Goal: Find specific page/section: Find specific page/section

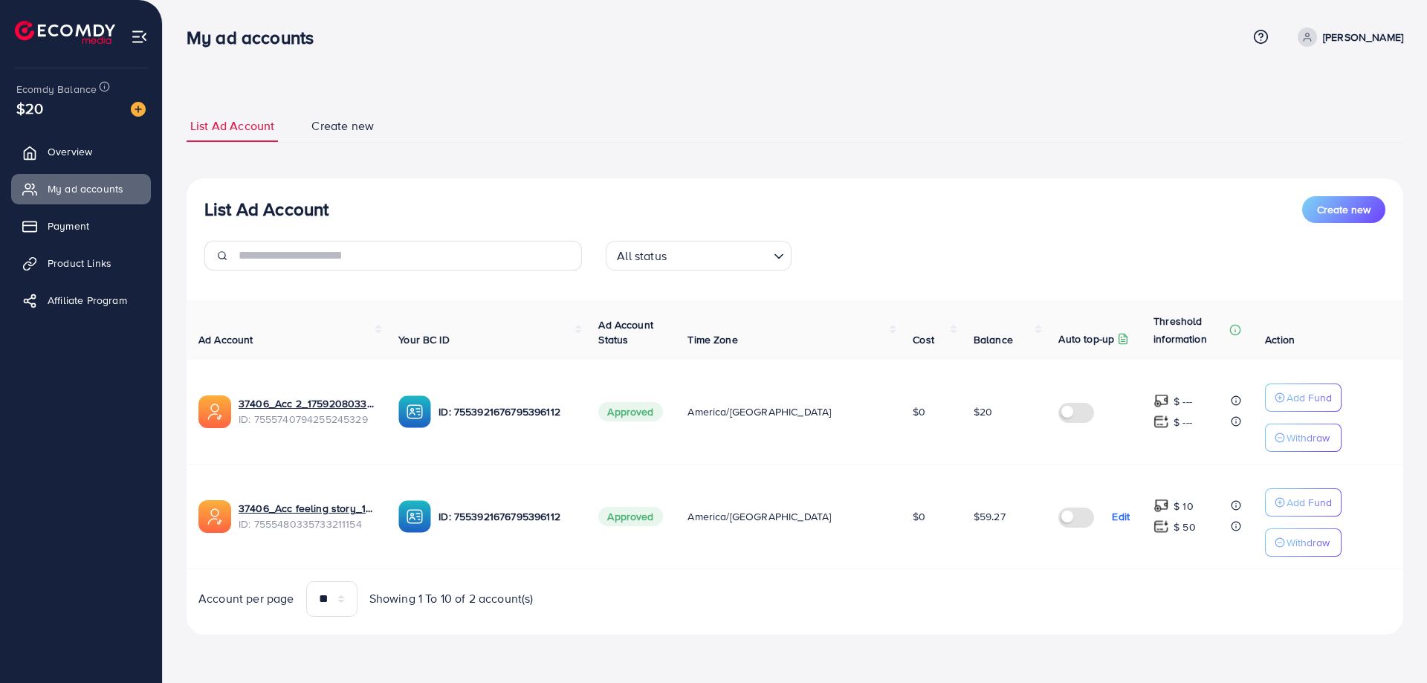
click at [799, 217] on div "List Ad Account Create new" at bounding box center [794, 209] width 1181 height 27
click at [318, 422] on span "ID: 7555740794255245329" at bounding box center [307, 419] width 136 height 15
copy span "7555740794255245329"
click at [370, 445] on td "37406_Acc 2_1759208033995 ID: 7555740794255245329" at bounding box center [287, 412] width 200 height 105
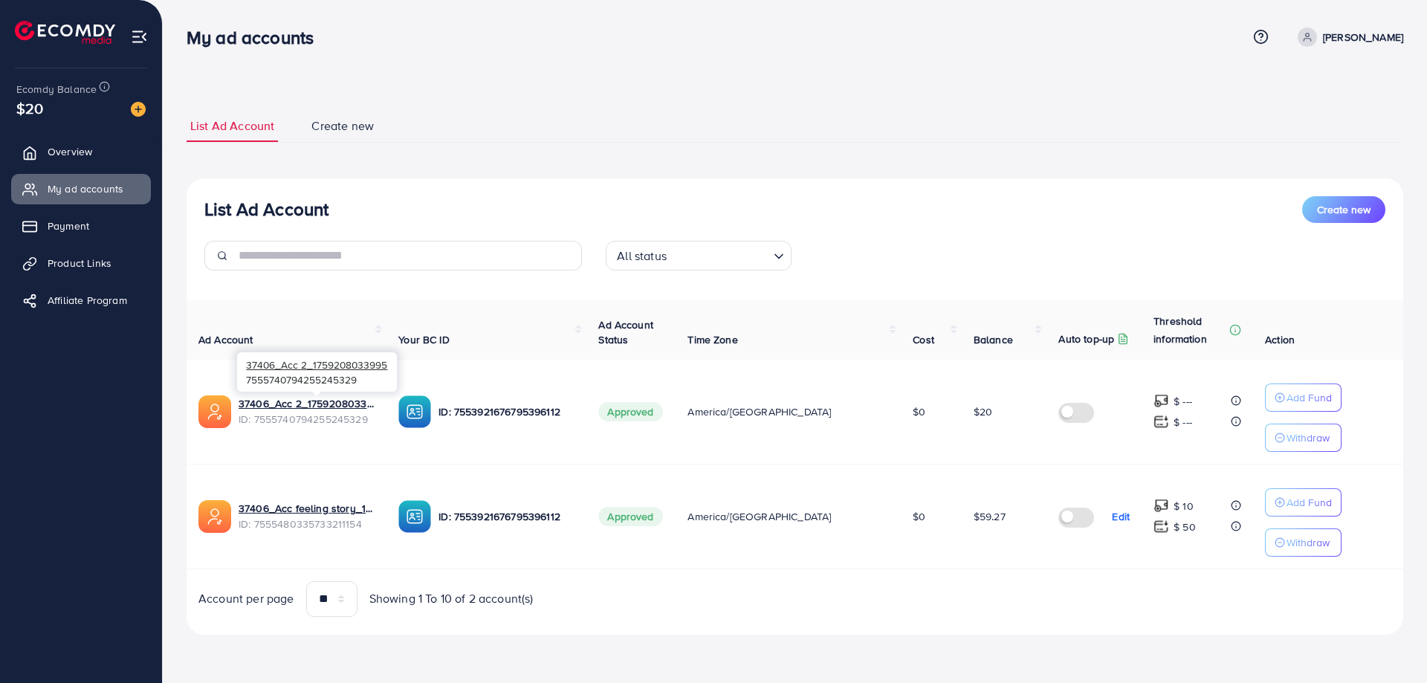
click at [375, 407] on div "37406_Acc 2_1759208033995" at bounding box center [307, 403] width 136 height 15
click at [207, 410] on img at bounding box center [215, 412] width 33 height 33
click at [184, 408] on div "List Ad Account Create new List Ad Account Create new All status Loading... Ad …" at bounding box center [795, 338] width 1265 height 677
click at [332, 412] on span "ID: 7555740794255245329" at bounding box center [307, 419] width 136 height 15
click at [333, 416] on span "ID: 7555740794255245329" at bounding box center [307, 419] width 136 height 15
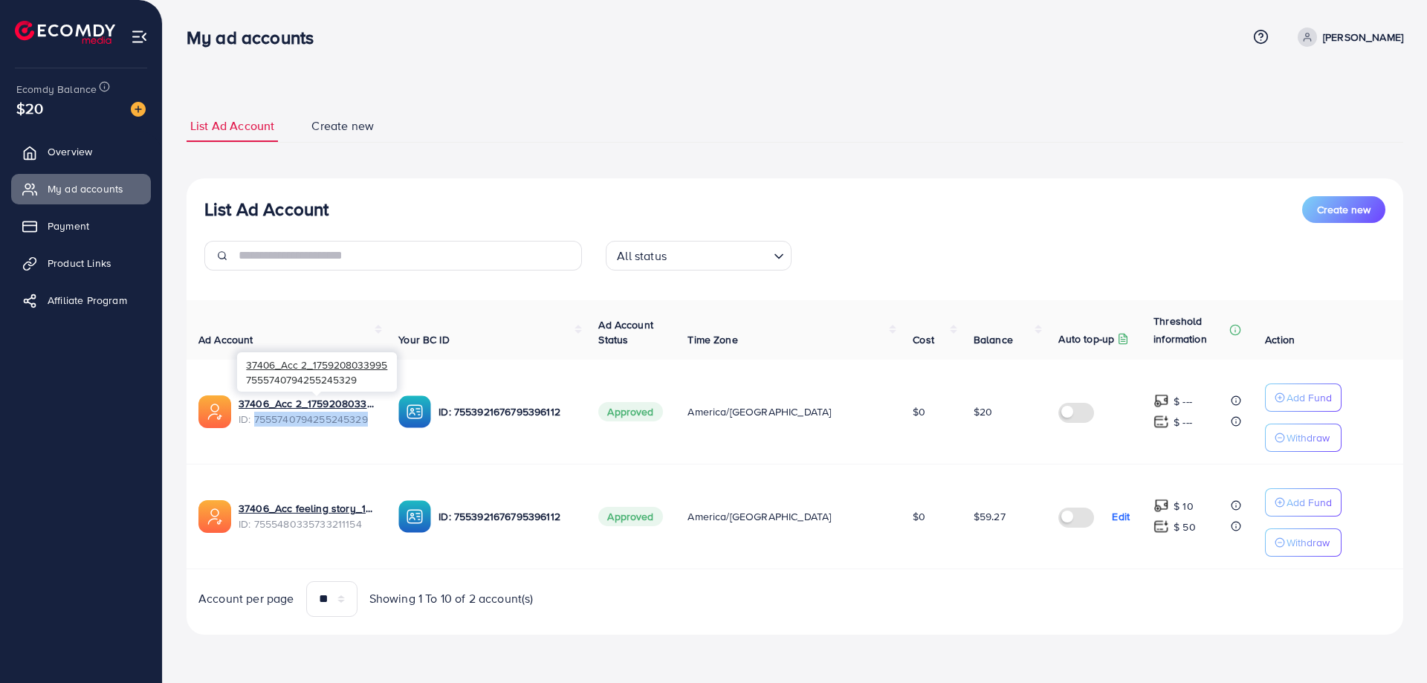
click at [333, 416] on span "ID: 7555740794255245329" at bounding box center [307, 419] width 136 height 15
copy span "7555740794255245329"
click at [338, 421] on span "ID: 7555740794255245329" at bounding box center [307, 419] width 136 height 15
copy span "7555740794255245329"
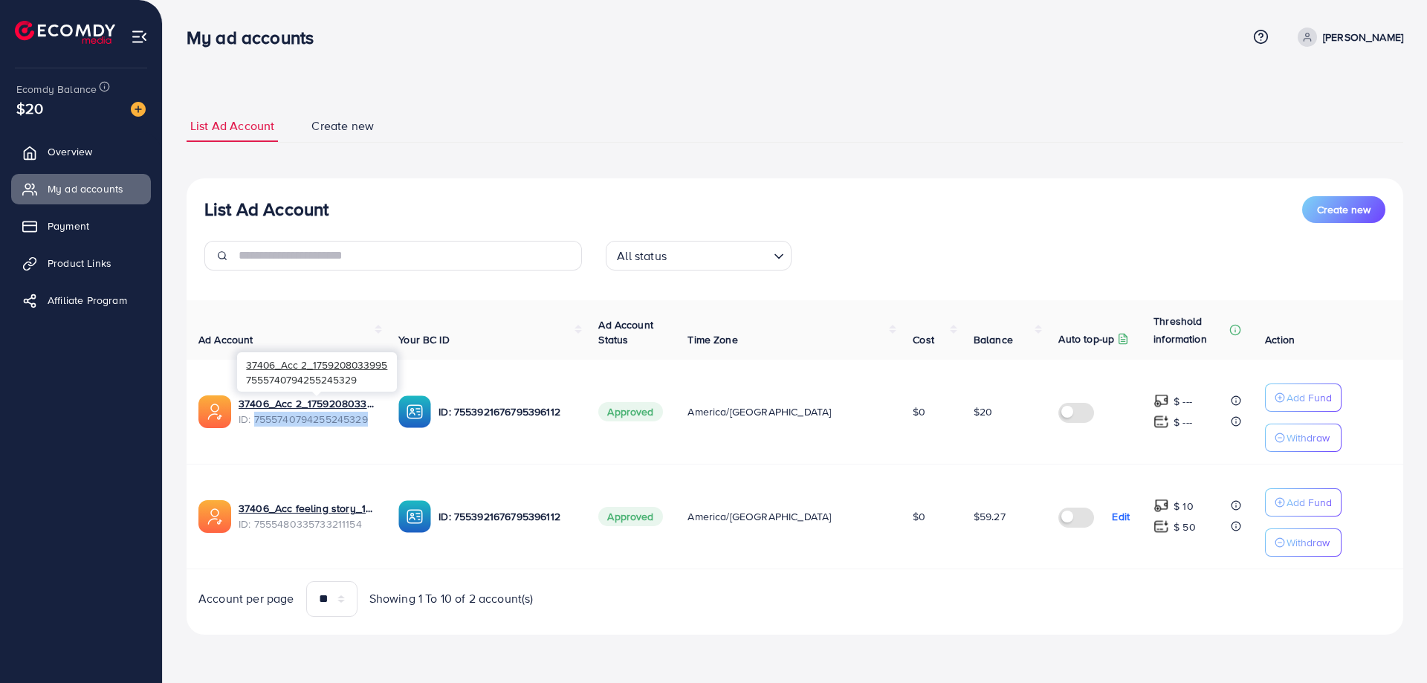
click at [338, 418] on span "ID: 7555740794255245329" at bounding box center [307, 419] width 136 height 15
click at [336, 423] on span "ID: 7555740794255245329" at bounding box center [307, 419] width 136 height 15
click at [312, 420] on span "ID: 7555740794255245329" at bounding box center [307, 419] width 136 height 15
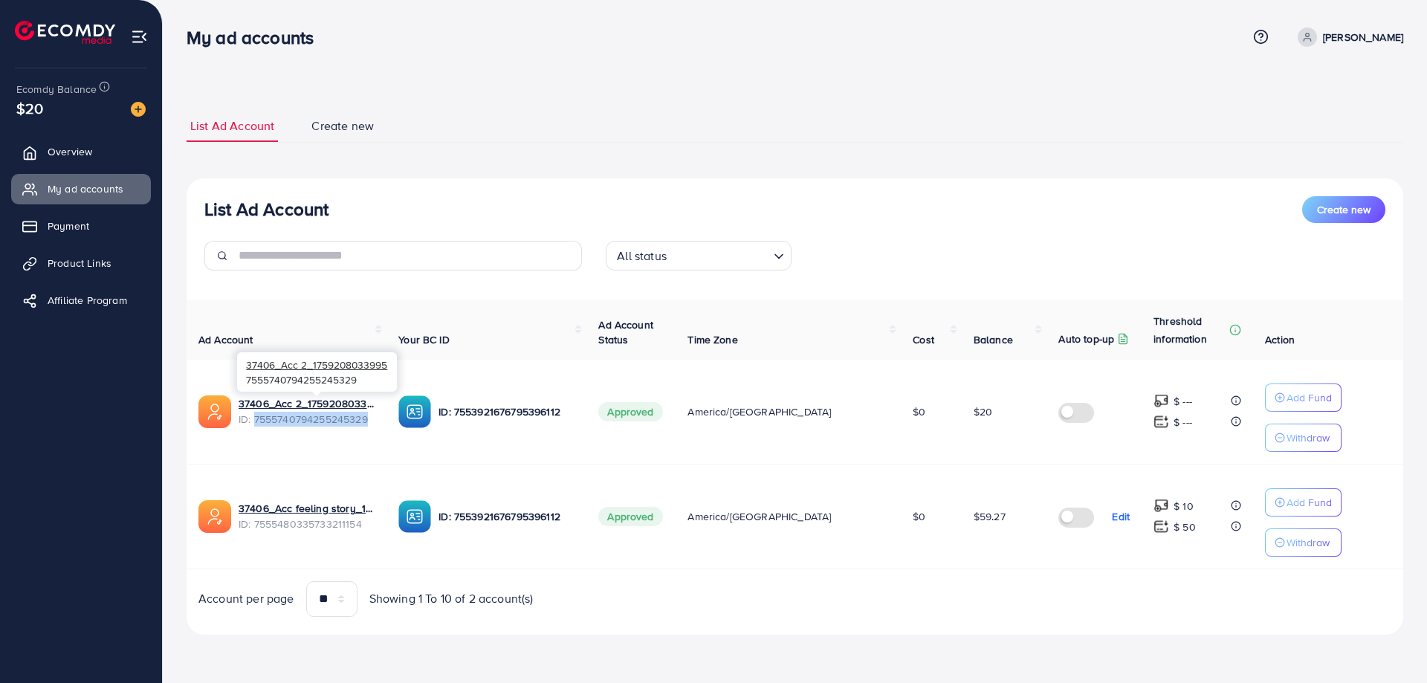
click at [312, 420] on span "ID: 7555740794255245329" at bounding box center [307, 419] width 136 height 15
click at [338, 417] on span "ID: 7555740794255245329" at bounding box center [307, 419] width 136 height 15
click at [843, 591] on div "Account per page ** ** ** *** Showing 1 To 10 of 2 account(s)" at bounding box center [795, 599] width 1241 height 36
